Goal: Task Accomplishment & Management: Use online tool/utility

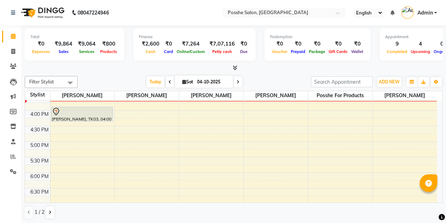
scroll to position [238, 0]
click at [133, 115] on div "8:00 AM 8:30 AM 9:00 AM 9:30 AM 10:00 AM 10:30 AM 11:00 AM 11:30 AM 12:00 PM 12…" at bounding box center [231, 63] width 412 height 403
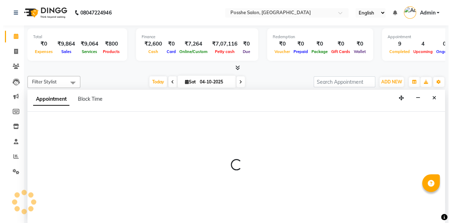
scroll to position [0, 0]
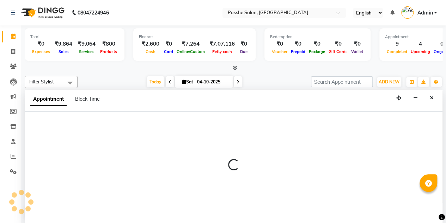
select select "43693"
select select "975"
select select "tentative"
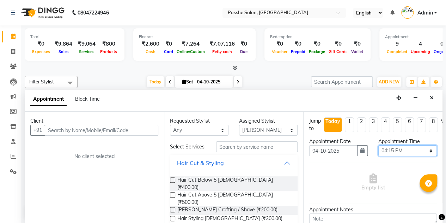
click at [396, 150] on select "Select 09:00 AM 09:15 AM 09:30 AM 09:45 AM 10:00 AM 10:15 AM 10:30 AM 10:45 AM …" at bounding box center [407, 150] width 59 height 11
select select "990"
click at [378, 145] on select "Select 09:00 AM 09:15 AM 09:30 AM 09:45 AM 10:00 AM 10:15 AM 10:30 AM 10:45 AM …" at bounding box center [407, 150] width 59 height 11
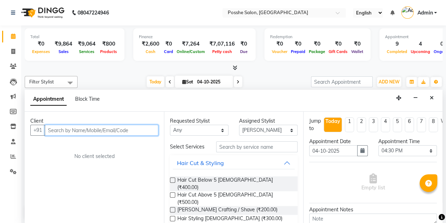
click at [133, 127] on input "text" at bounding box center [102, 130] width 114 height 11
type input "9829652273"
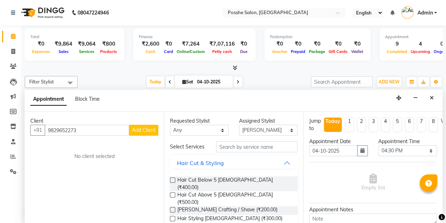
click at [156, 133] on button "Add Client" at bounding box center [143, 130] width 29 height 11
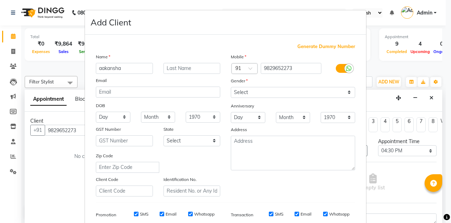
type input "aakansha"
click at [176, 69] on input "text" at bounding box center [192, 68] width 57 height 11
type input "chaudhary"
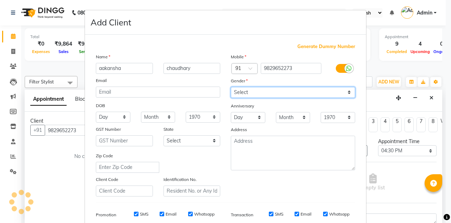
click at [267, 91] on select "Select Male Female Other Prefer Not To Say" at bounding box center [293, 92] width 125 height 11
select select "female"
click at [231, 87] on select "Select Male Female Other Prefer Not To Say" at bounding box center [293, 92] width 125 height 11
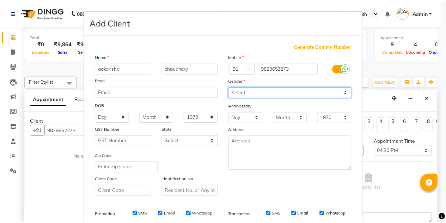
scroll to position [102, 0]
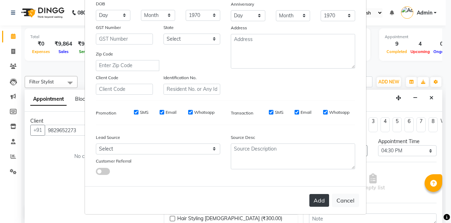
click at [316, 194] on button "Add" at bounding box center [320, 200] width 20 height 13
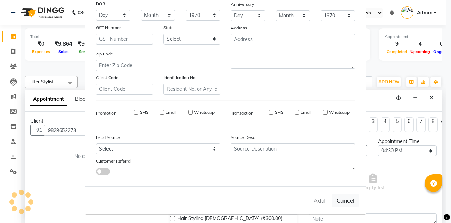
select select
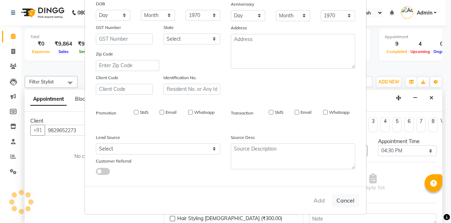
select select
checkbox input "false"
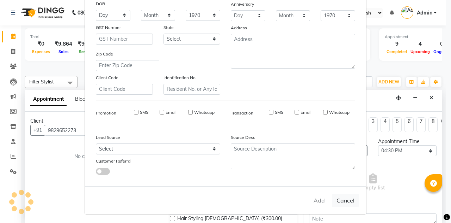
checkbox input "false"
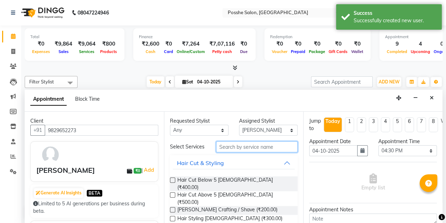
click at [255, 151] on input "text" at bounding box center [256, 146] width 81 height 11
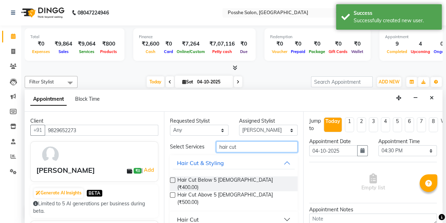
type input "hair cut"
click at [248, 213] on button "Hair Cut" at bounding box center [234, 219] width 122 height 13
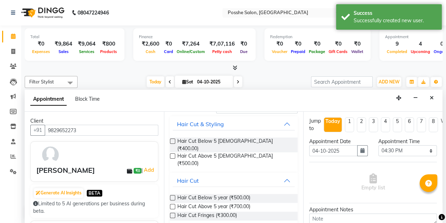
click at [174, 204] on label at bounding box center [172, 206] width 5 height 5
click at [174, 205] on input "checkbox" at bounding box center [172, 207] width 5 height 5
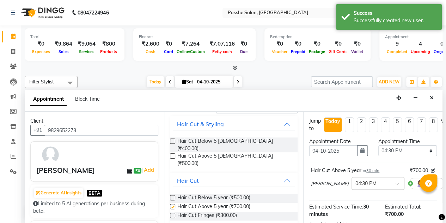
checkbox input "false"
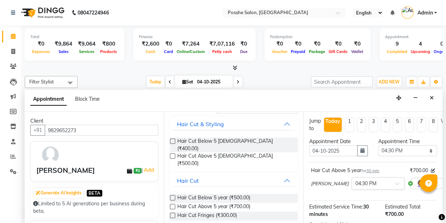
scroll to position [87, 0]
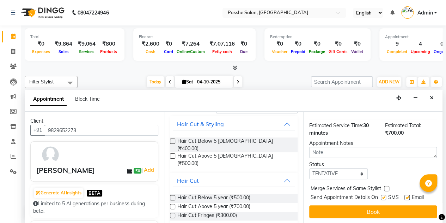
click at [383, 194] on label at bounding box center [383, 196] width 5 height 5
click at [383, 195] on input "checkbox" at bounding box center [383, 197] width 5 height 5
checkbox input "false"
click at [408, 194] on label at bounding box center [407, 196] width 5 height 5
click at [408, 195] on input "checkbox" at bounding box center [407, 197] width 5 height 5
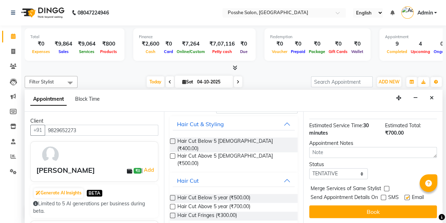
checkbox input "false"
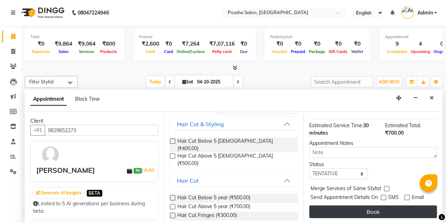
click at [361, 206] on button "Book" at bounding box center [373, 211] width 128 height 13
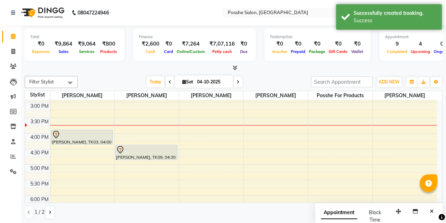
scroll to position [231, 0]
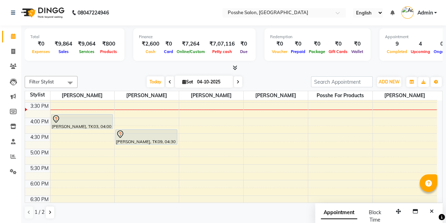
click at [75, 120] on div at bounding box center [82, 119] width 60 height 8
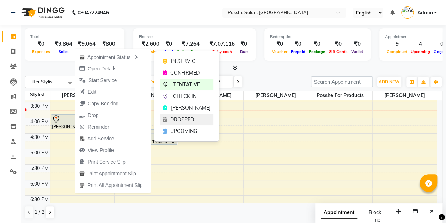
click at [183, 120] on span "DROPPED" at bounding box center [182, 119] width 24 height 7
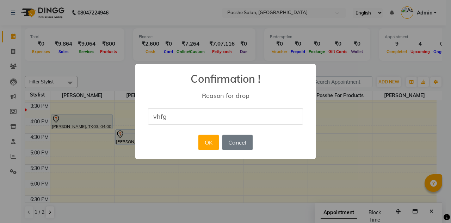
type input "vhfg"
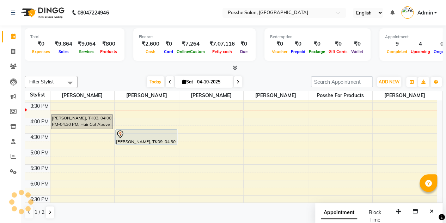
click at [123, 80] on div "Today Sat 04-10-2025" at bounding box center [194, 82] width 226 height 11
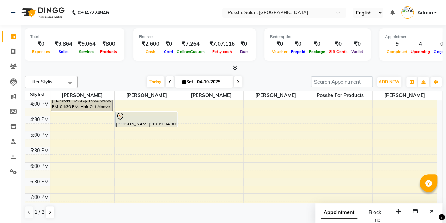
scroll to position [295, 0]
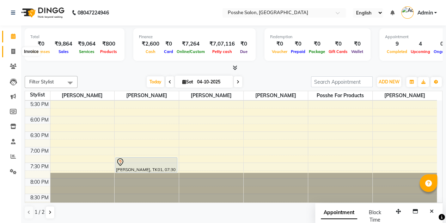
click at [11, 49] on icon at bounding box center [13, 51] width 4 height 5
select select "service"
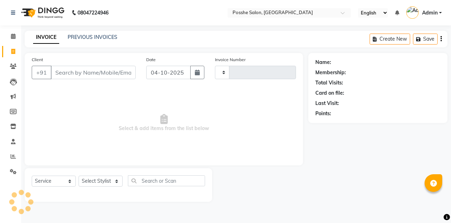
type input "2717"
select select "6052"
click at [86, 38] on link "PREVIOUS INVOICES" at bounding box center [93, 37] width 50 height 6
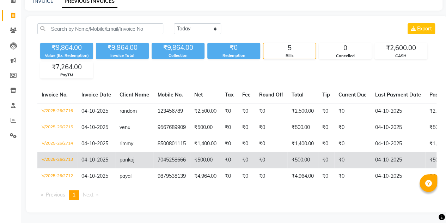
scroll to position [40, 0]
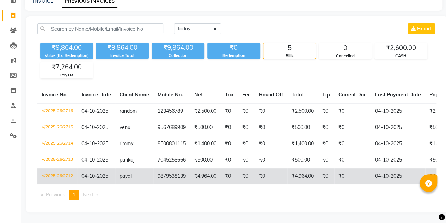
click at [154, 168] on td "9879538139" at bounding box center [171, 176] width 37 height 16
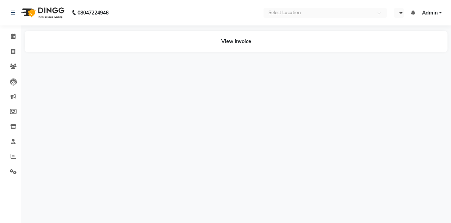
select select "en"
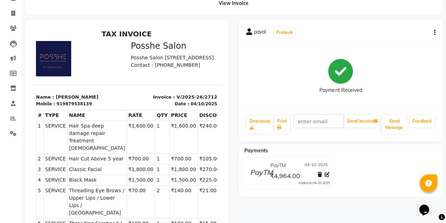
scroll to position [38, 0]
click at [266, 127] on link "Download" at bounding box center [260, 124] width 26 height 18
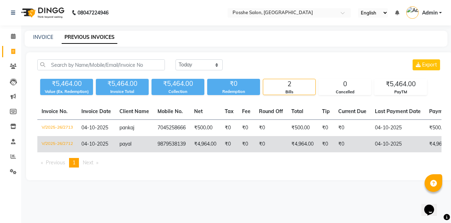
click at [157, 146] on td "9879538139" at bounding box center [171, 144] width 37 height 16
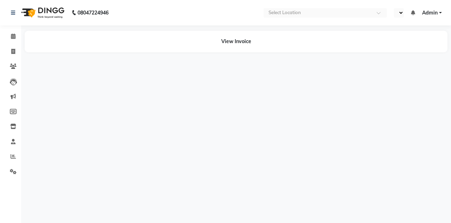
select select "en"
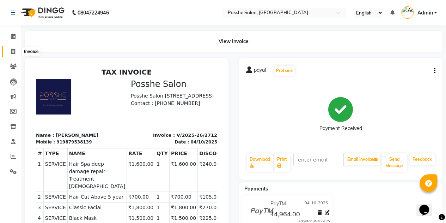
click at [12, 51] on icon at bounding box center [13, 51] width 4 height 5
select select "6052"
select select "service"
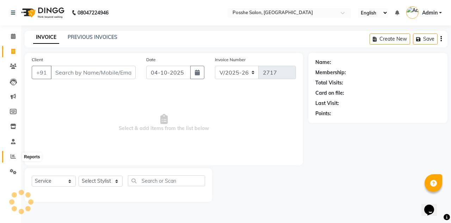
click at [12, 157] on icon at bounding box center [13, 155] width 5 height 5
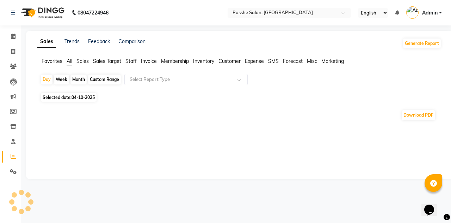
click at [78, 79] on div "Month" at bounding box center [79, 79] width 16 height 10
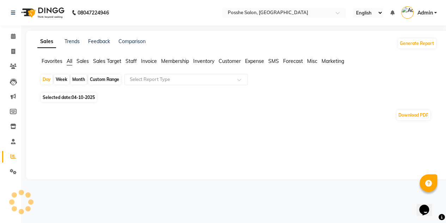
select select "10"
select select "2025"
click at [80, 80] on div "Month" at bounding box center [79, 79] width 16 height 10
select select "10"
select select "2025"
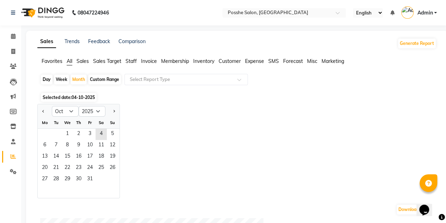
click at [133, 61] on span "Staff" at bounding box center [131, 61] width 11 height 6
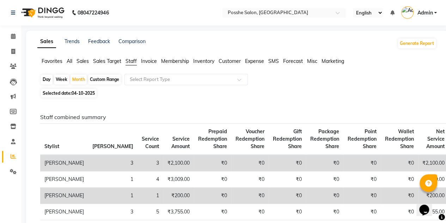
click at [79, 78] on div "Month" at bounding box center [79, 79] width 16 height 10
select select "10"
select select "2025"
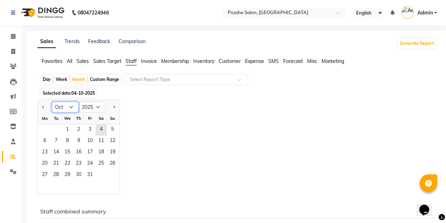
click at [67, 108] on select "Jan Feb Mar Apr May Jun Jul Aug Sep Oct Nov Dec" at bounding box center [65, 107] width 27 height 11
select select "9"
click at [52, 102] on select "Jan Feb Mar Apr May Jun Jul Aug Sep Oct Nov Dec" at bounding box center [65, 107] width 27 height 11
click at [46, 130] on span "1" at bounding box center [44, 129] width 11 height 11
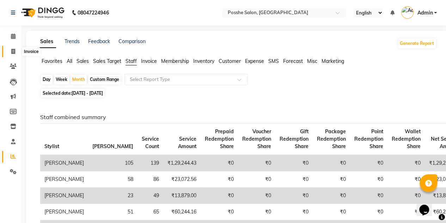
click at [15, 52] on span at bounding box center [13, 52] width 12 height 8
select select "service"
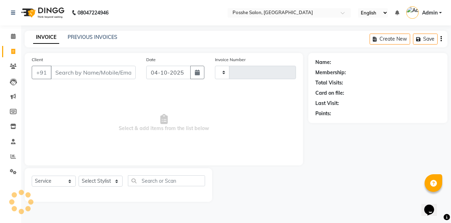
type input "2717"
select select "6052"
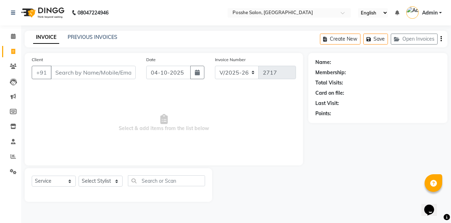
click at [93, 67] on input "Client" at bounding box center [93, 72] width 85 height 13
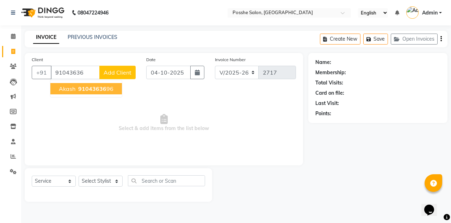
click at [110, 88] on ngb-highlight "91043636 96" at bounding box center [95, 88] width 37 height 7
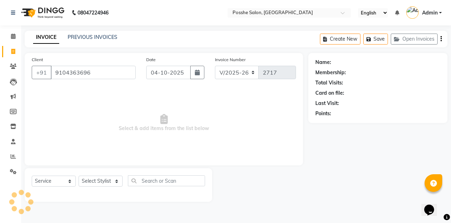
type input "9104363696"
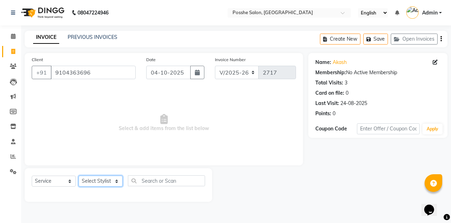
click at [110, 177] on select "Select Stylist Faheem Salmani Farheen Shaikh Kamal Chand Posshe for products Ra…" at bounding box center [101, 180] width 44 height 11
select select "43695"
click at [79, 175] on select "Select Stylist Faheem Salmani Farheen Shaikh Kamal Chand Posshe for products Ra…" at bounding box center [101, 180] width 44 height 11
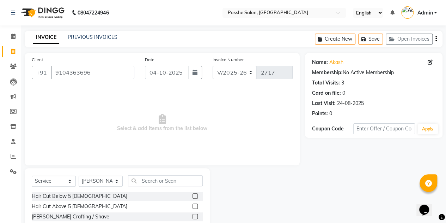
click at [193, 206] on label at bounding box center [195, 205] width 5 height 5
click at [193, 206] on input "checkbox" at bounding box center [195, 206] width 5 height 5
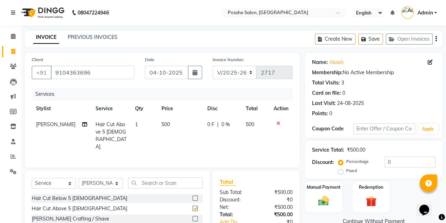
checkbox input "false"
click at [359, 130] on input "text" at bounding box center [384, 128] width 62 height 11
click at [280, 139] on div "Services Stylist Service Qty Price Disc Total Action Kamal Chand Hair Cut Above…" at bounding box center [162, 123] width 261 height 73
click at [372, 132] on input "20" at bounding box center [384, 128] width 62 height 11
type input "2"
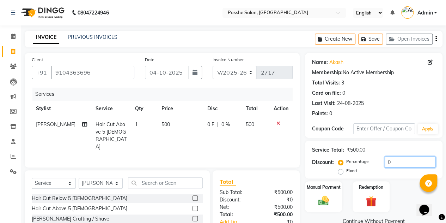
click at [403, 160] on input "0" at bounding box center [410, 161] width 51 height 11
click at [278, 141] on div "Services Stylist Service Qty Price Disc Total Action Kamal Chand Hair Cut Above…" at bounding box center [162, 123] width 261 height 73
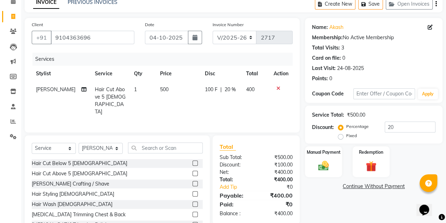
scroll to position [35, 0]
click at [404, 126] on input "20" at bounding box center [410, 126] width 51 height 11
type input "2"
type input "3"
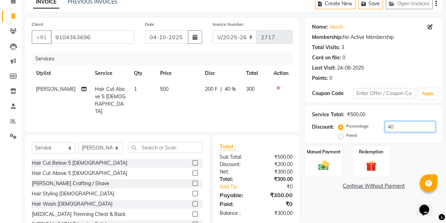
type input "40"
click at [413, 161] on div "Manual Payment Redemption" at bounding box center [374, 161] width 148 height 31
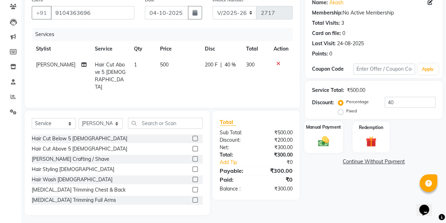
click at [327, 133] on div "Manual Payment" at bounding box center [323, 137] width 38 height 32
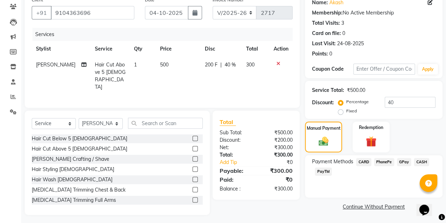
click at [420, 163] on span "CASH" at bounding box center [421, 162] width 15 height 8
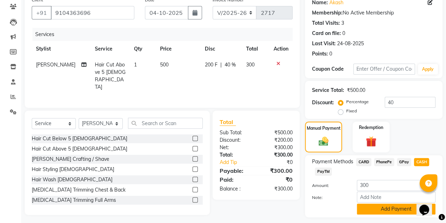
click at [370, 210] on button "Add Payment" at bounding box center [396, 208] width 79 height 11
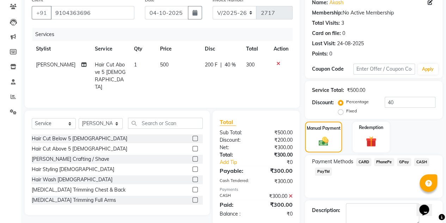
scroll to position [98, 0]
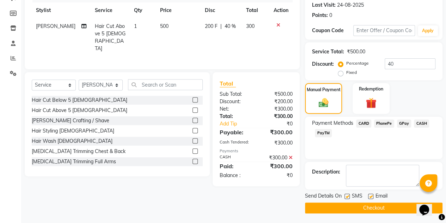
click at [348, 194] on label at bounding box center [347, 195] width 5 height 5
click at [348, 194] on input "checkbox" at bounding box center [347, 196] width 5 height 5
checkbox input "false"
click at [371, 193] on label at bounding box center [370, 195] width 5 height 5
click at [371, 194] on input "checkbox" at bounding box center [370, 196] width 5 height 5
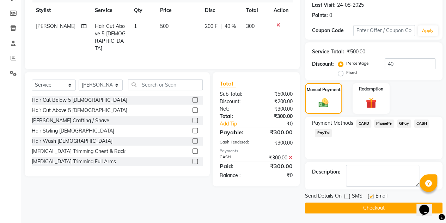
checkbox input "false"
click at [347, 208] on button "Checkout" at bounding box center [374, 207] width 138 height 11
